Goal: Information Seeking & Learning: Learn about a topic

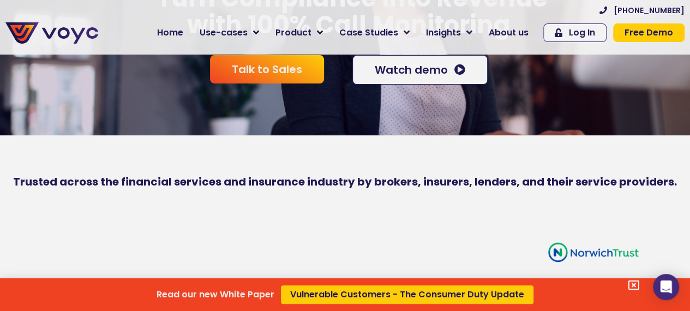
scroll to position [109, 0]
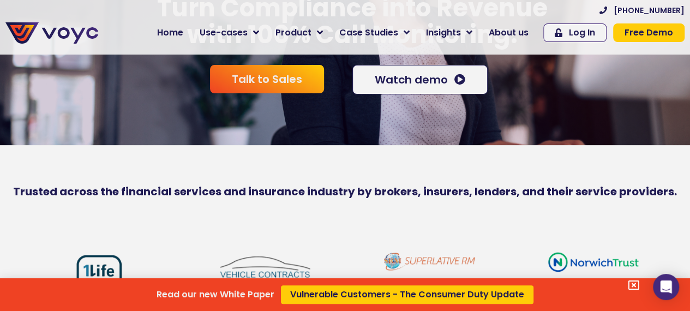
click at [246, 32] on div "Read our new White Paper Vulnerable Customers - The Consumer Duty Update" at bounding box center [345, 155] width 690 height 311
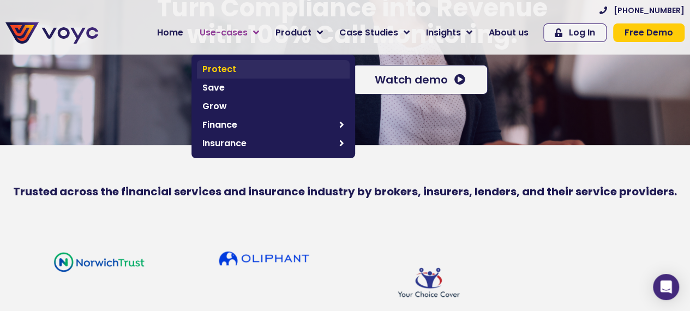
click at [239, 67] on span "Protect" at bounding box center [273, 69] width 142 height 13
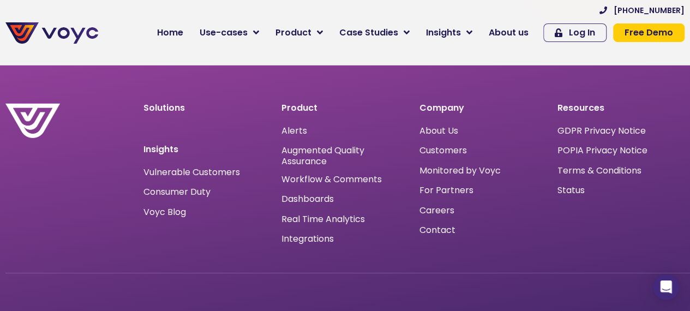
scroll to position [5728, 0]
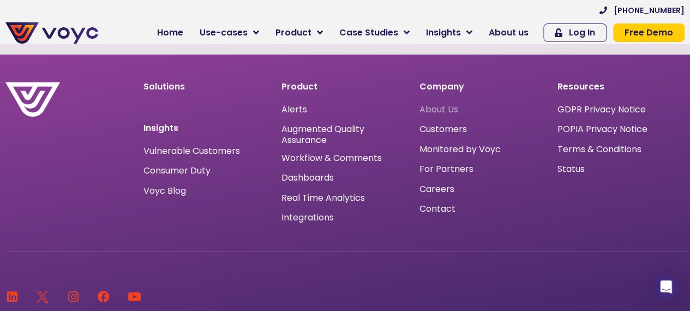
click at [433, 110] on span "About Us" at bounding box center [439, 110] width 39 height 0
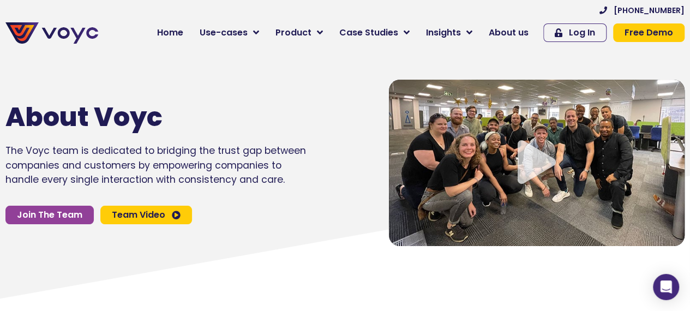
click at [162, 214] on span "Team Video" at bounding box center [138, 215] width 53 height 9
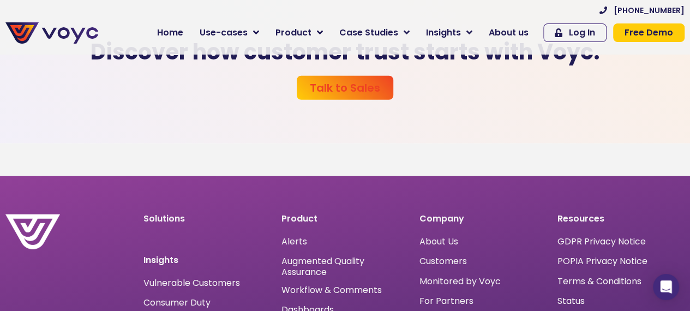
scroll to position [5564, 0]
